Goal: Information Seeking & Learning: Learn about a topic

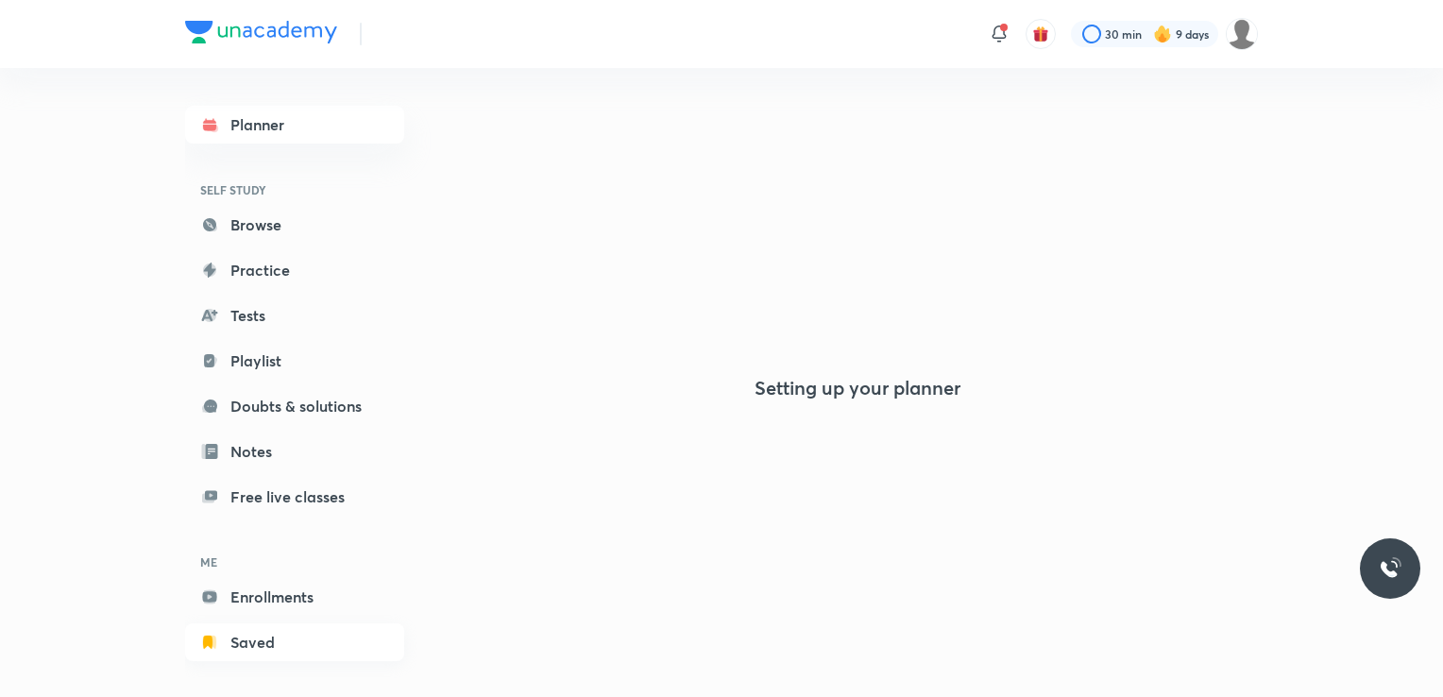
click at [295, 634] on div "Planner SELF STUDY Browse Practice Tests Playlist Doubts & solutions Notes Free…" at bounding box center [313, 375] width 257 height 614
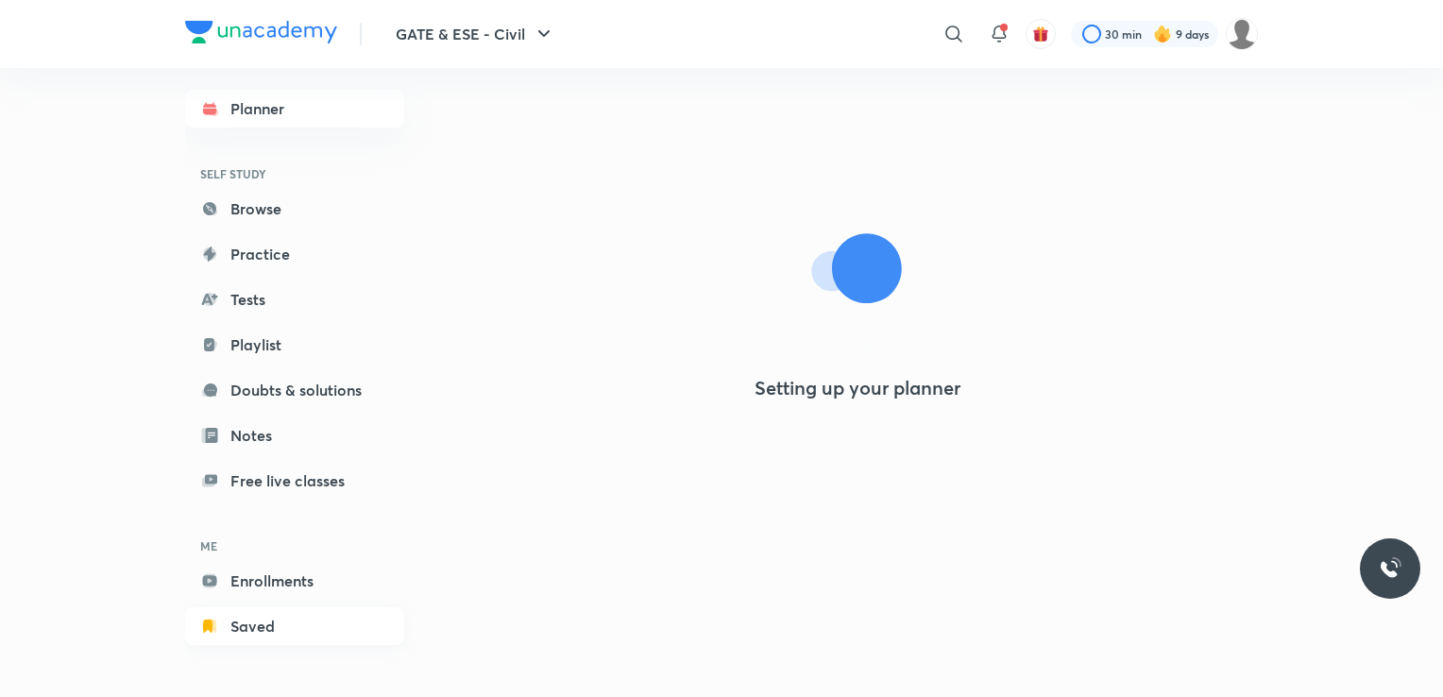
click at [295, 634] on link "Saved" at bounding box center [294, 626] width 219 height 38
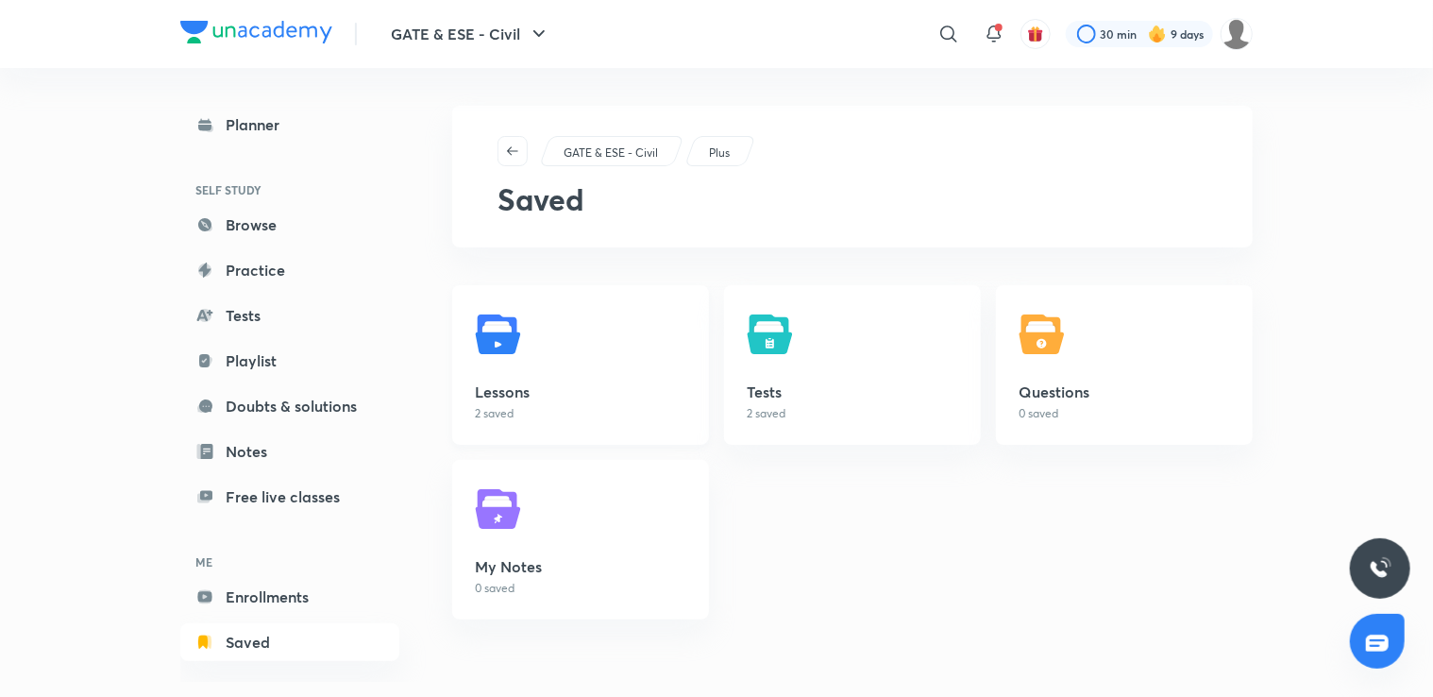
click at [590, 369] on link "Lessons 2 saved" at bounding box center [580, 365] width 257 height 160
click at [530, 385] on h5 "Lessons" at bounding box center [580, 391] width 211 height 23
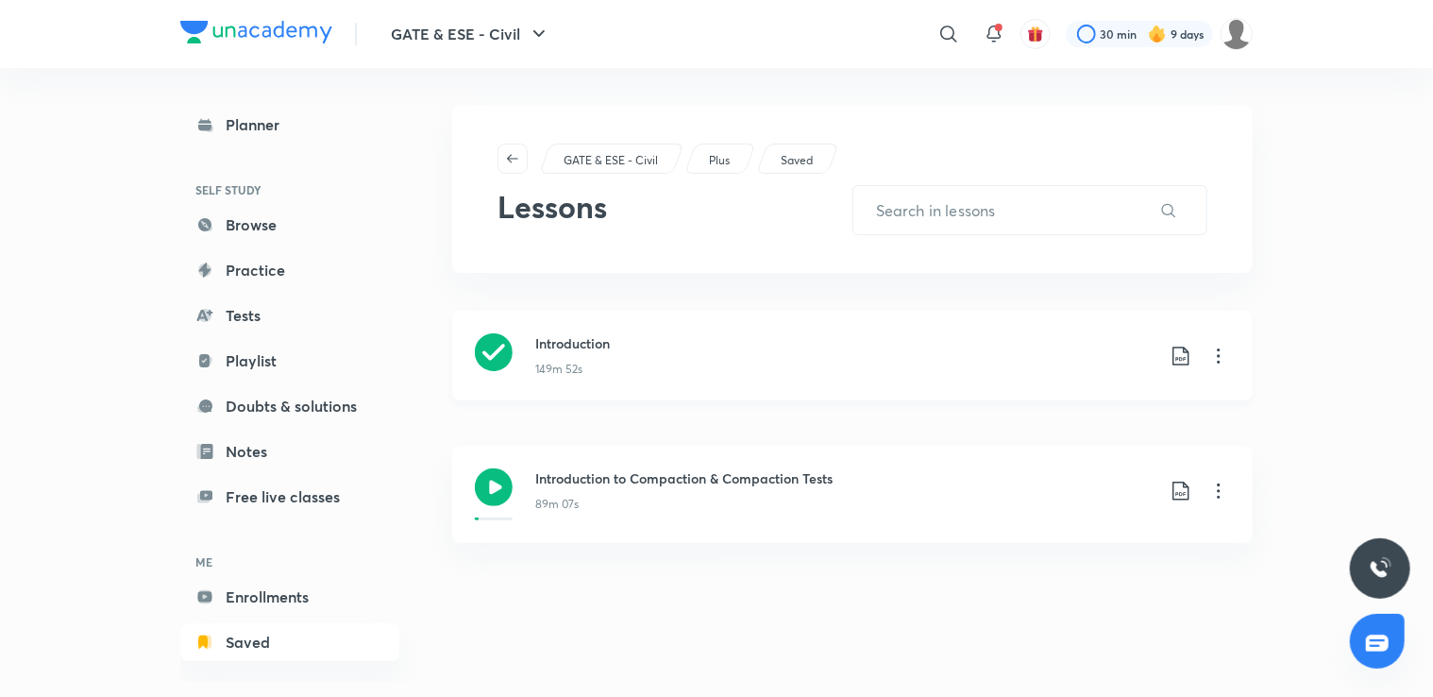
click at [1214, 361] on icon at bounding box center [1218, 356] width 23 height 23
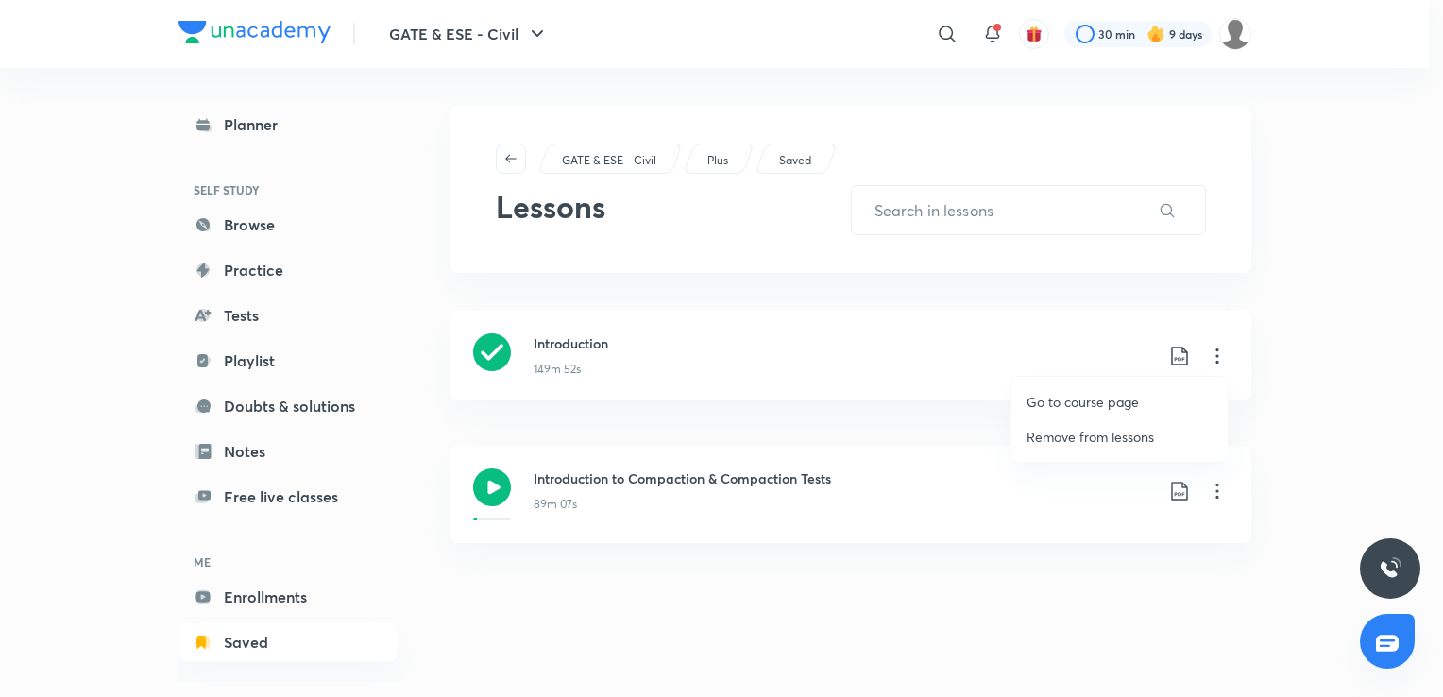
click at [1088, 392] on p "Go to course page" at bounding box center [1082, 402] width 112 height 20
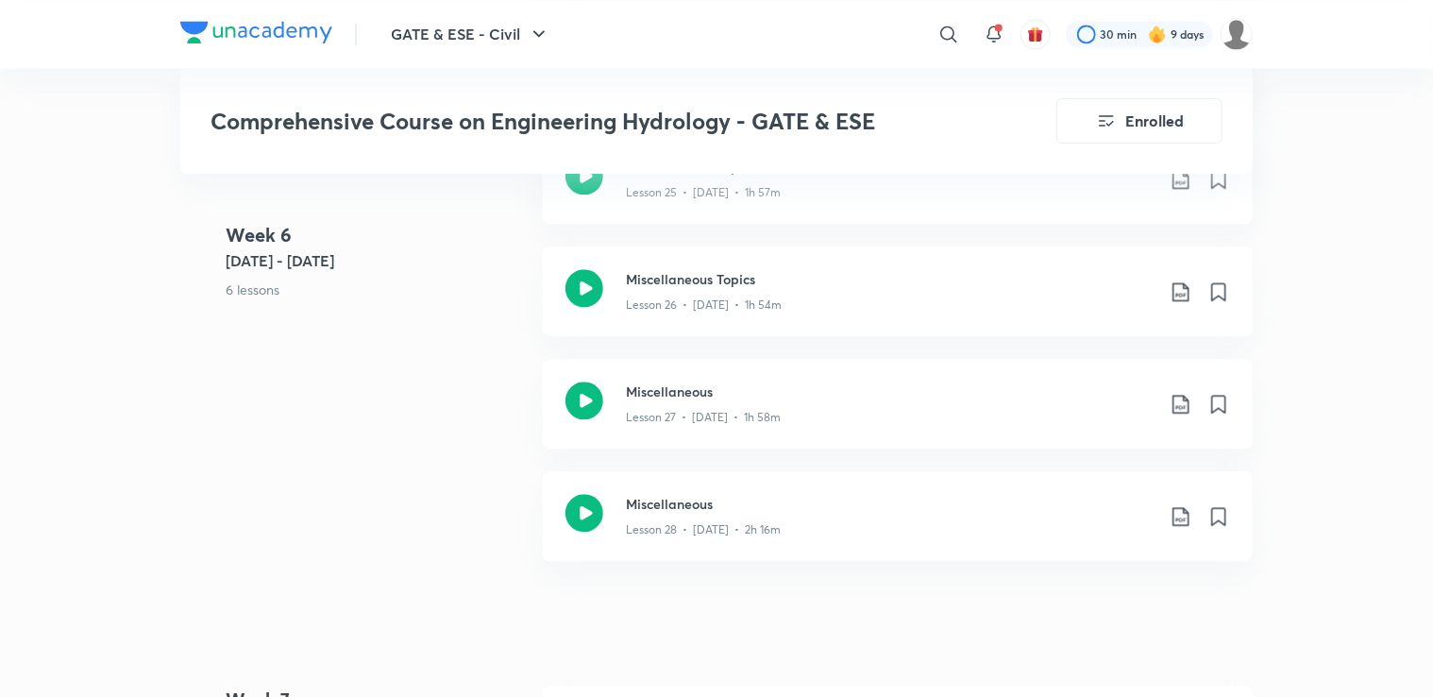
scroll to position [5758, 0]
